Goal: Transaction & Acquisition: Subscribe to service/newsletter

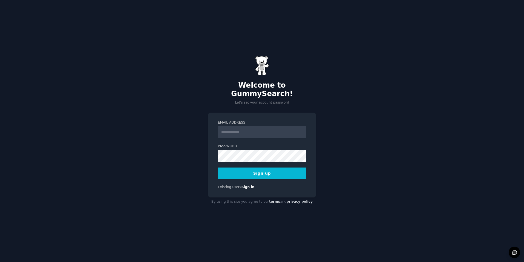
click at [266, 128] on input "Email Address" at bounding box center [262, 132] width 88 height 12
type input "**********"
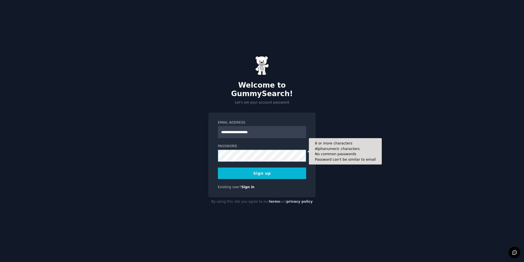
click at [218, 167] on button "Sign up" at bounding box center [262, 173] width 88 height 12
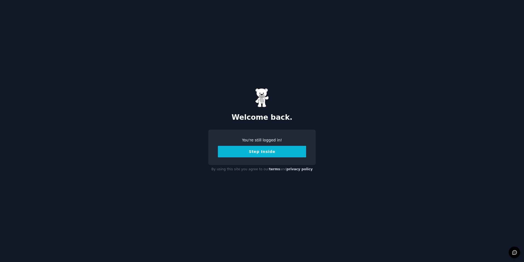
click at [257, 151] on button "Step Inside" at bounding box center [262, 152] width 88 height 12
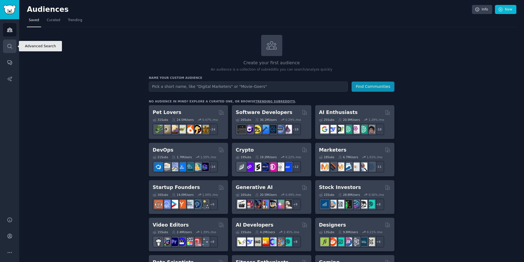
click at [8, 51] on link "Search" at bounding box center [9, 45] width 13 height 13
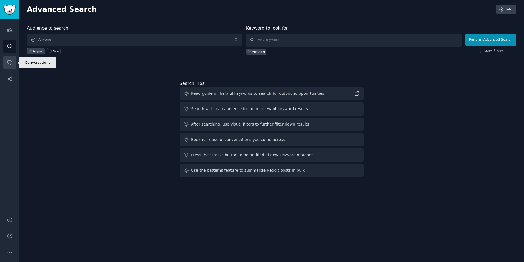
click at [7, 63] on icon "Sidebar" at bounding box center [10, 63] width 6 height 6
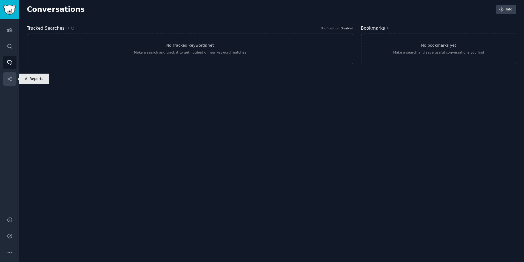
click at [9, 80] on icon "Sidebar" at bounding box center [10, 79] width 6 height 6
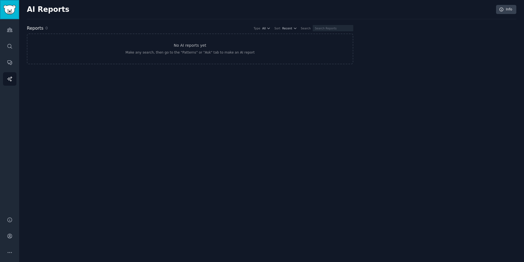
click at [8, 16] on link "Sidebar" at bounding box center [9, 9] width 19 height 19
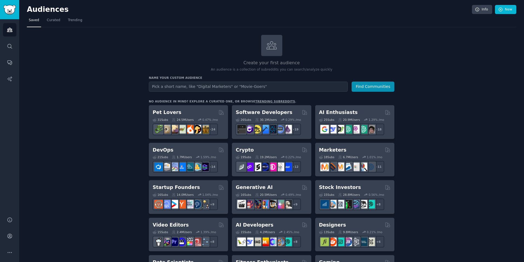
drag, startPoint x: 9, startPoint y: 0, endPoint x: 158, endPoint y: 9, distance: 148.6
click at [158, 9] on h2 "Audiences" at bounding box center [249, 9] width 445 height 9
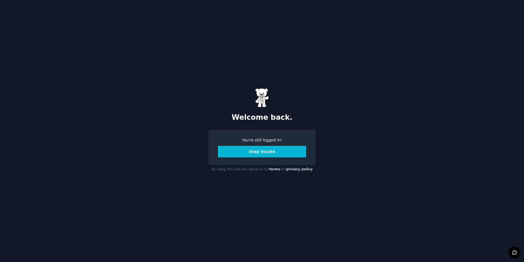
click at [251, 154] on button "Step Inside" at bounding box center [262, 152] width 88 height 12
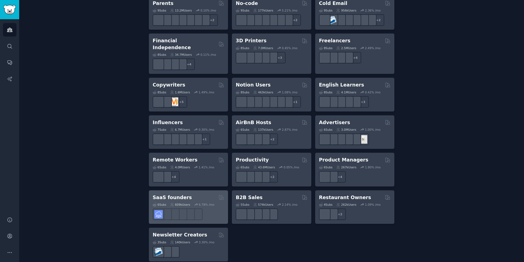
scroll to position [344, 0]
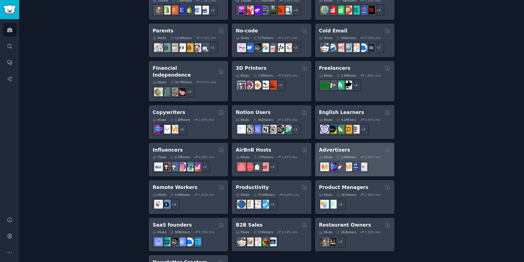
click at [345, 146] on div "Advertisers" at bounding box center [355, 149] width 72 height 7
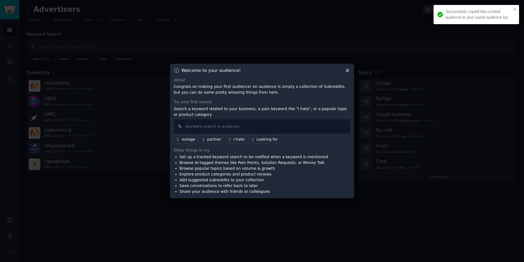
click at [346, 70] on icon at bounding box center [348, 70] width 6 height 6
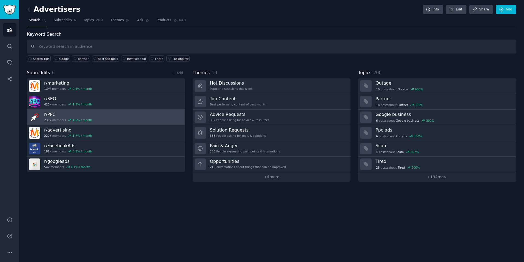
click at [84, 116] on h3 "r/ PPC" at bounding box center [68, 114] width 48 height 6
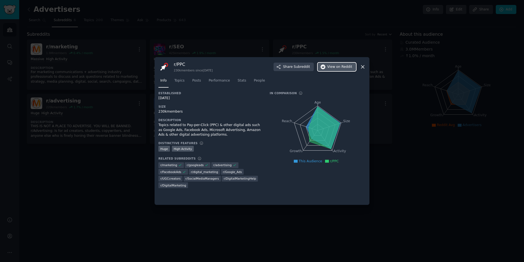
click at [333, 70] on button "View on Reddit" at bounding box center [337, 67] width 38 height 9
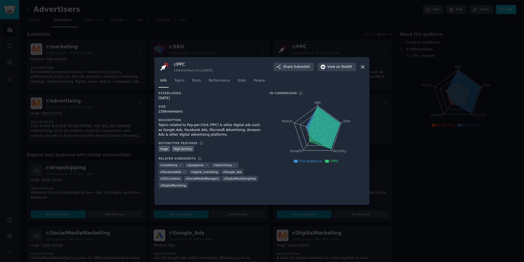
click at [71, 28] on div at bounding box center [262, 131] width 524 height 262
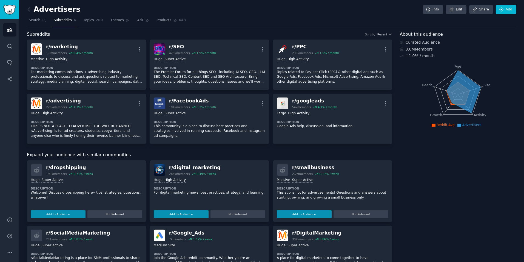
click at [67, 18] on span "Subreddits" at bounding box center [63, 20] width 18 height 5
click at [26, 10] on div "Advertisers Info Edit Share Add Search Subreddits 6 Topics 200 Themes Ask Produ…" at bounding box center [271, 212] width 505 height 425
click at [28, 10] on icon at bounding box center [29, 10] width 6 height 6
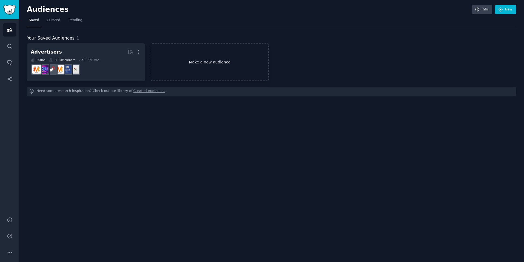
click at [207, 52] on link "Make a new audience" at bounding box center [210, 62] width 118 height 38
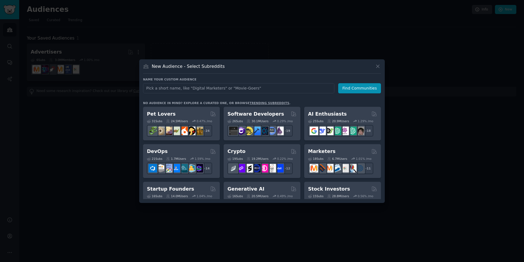
click at [368, 66] on div "New Audience - Select Subreddits" at bounding box center [262, 68] width 238 height 10
click at [373, 65] on div "New Audience - Select Subreddits" at bounding box center [262, 68] width 238 height 10
click at [255, 103] on link "trending subreddits" at bounding box center [270, 102] width 40 height 3
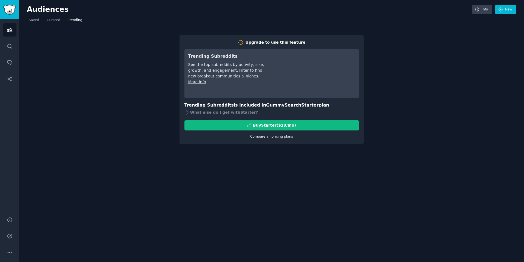
click at [275, 135] on link "Compare all pricing plans" at bounding box center [271, 136] width 43 height 4
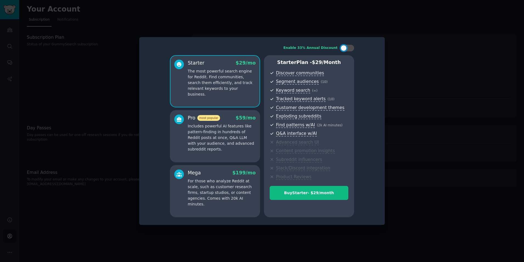
drag, startPoint x: 404, startPoint y: 29, endPoint x: 382, endPoint y: 34, distance: 22.3
click at [403, 28] on div at bounding box center [262, 131] width 524 height 262
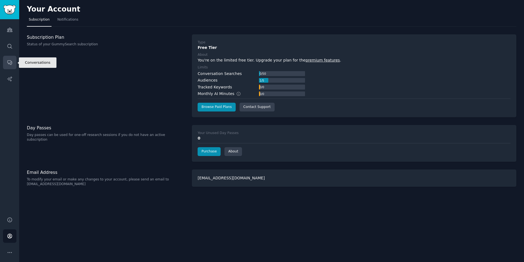
click at [6, 63] on link "Conversations" at bounding box center [9, 62] width 13 height 13
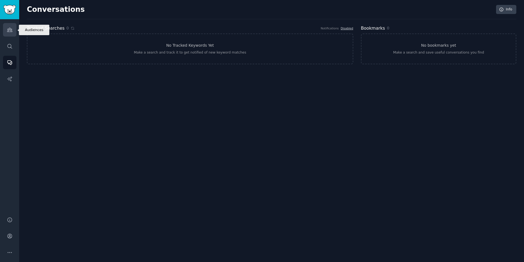
click at [5, 30] on link "Audiences" at bounding box center [9, 29] width 13 height 13
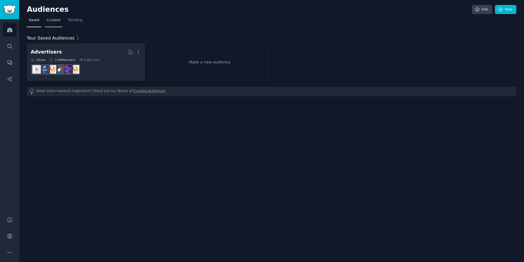
click at [51, 18] on span "Curated" at bounding box center [53, 20] width 13 height 5
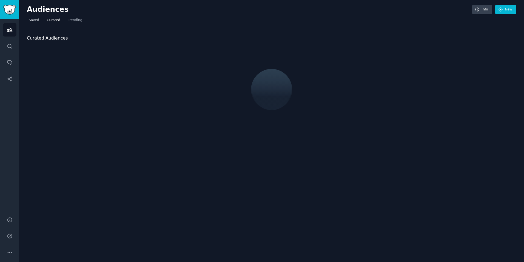
click at [36, 22] on span "Saved" at bounding box center [34, 20] width 10 height 5
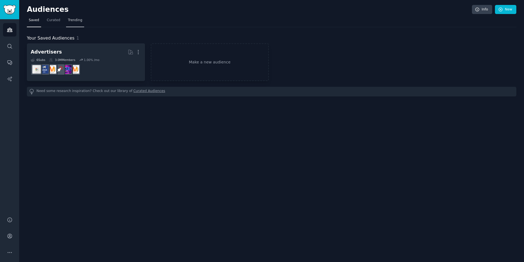
click at [78, 19] on span "Trending" at bounding box center [75, 20] width 14 height 5
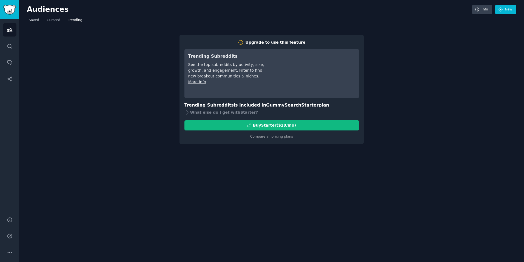
click at [32, 18] on span "Saved" at bounding box center [34, 20] width 10 height 5
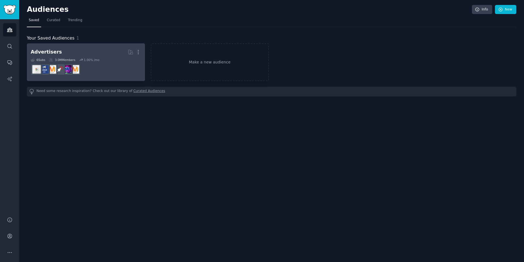
click at [73, 55] on h2 "Advertisers More" at bounding box center [86, 52] width 111 height 10
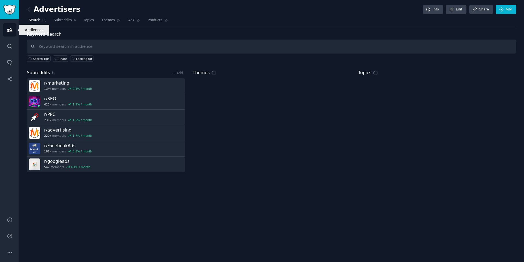
click at [8, 33] on link "Audiences" at bounding box center [9, 29] width 13 height 13
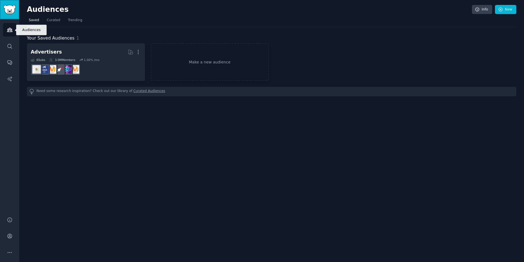
click at [9, 16] on link "Sidebar" at bounding box center [9, 9] width 19 height 19
click at [9, 14] on img "Sidebar" at bounding box center [9, 10] width 13 height 10
click at [8, 12] on img "Sidebar" at bounding box center [9, 10] width 13 height 10
click at [9, 28] on icon "Sidebar" at bounding box center [10, 30] width 6 height 6
click at [8, 44] on icon "Sidebar" at bounding box center [10, 46] width 6 height 6
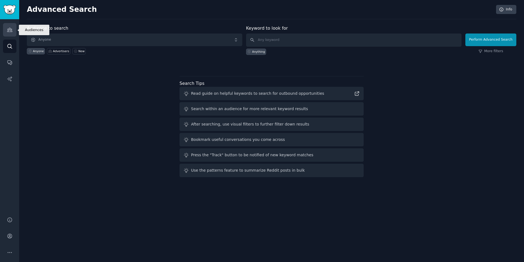
click at [9, 28] on icon "Sidebar" at bounding box center [9, 30] width 5 height 4
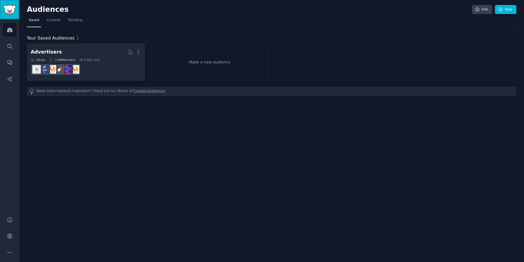
click at [8, 7] on img "Sidebar" at bounding box center [9, 10] width 13 height 10
